Goal: Communication & Community: Connect with others

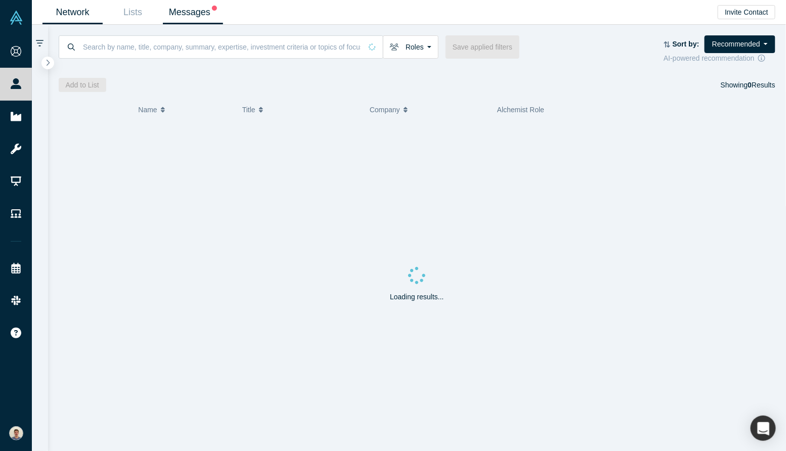
click at [187, 13] on link "Messages" at bounding box center [193, 13] width 60 height 24
